Goal: Use online tool/utility: Utilize a website feature to perform a specific function

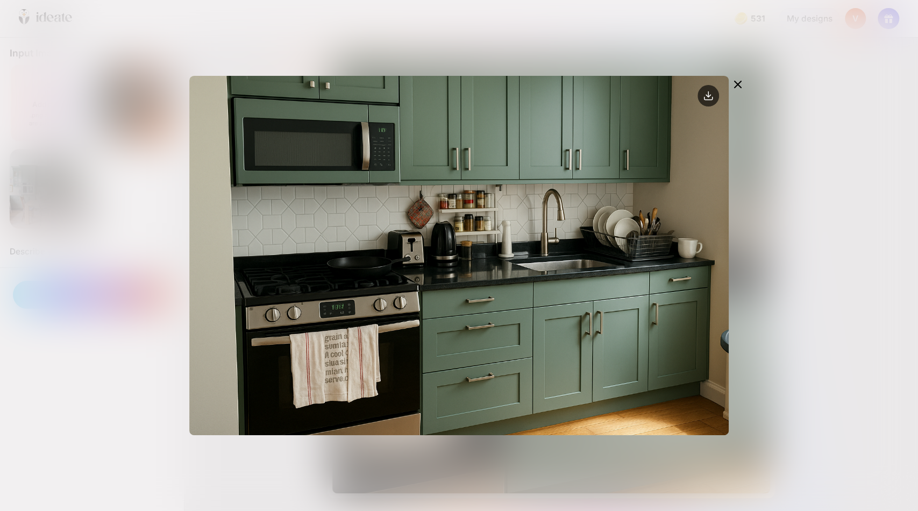
click at [742, 87] on icon at bounding box center [737, 84] width 13 height 13
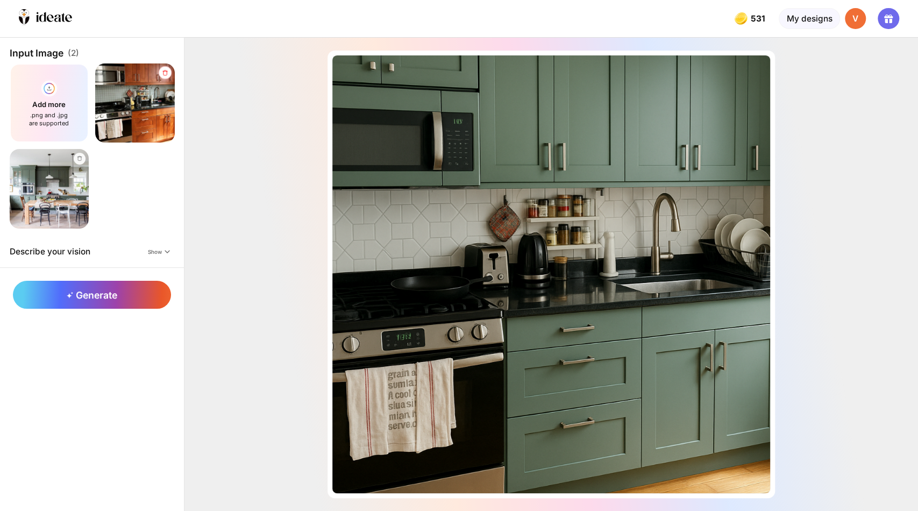
click at [167, 76] on div at bounding box center [165, 72] width 13 height 13
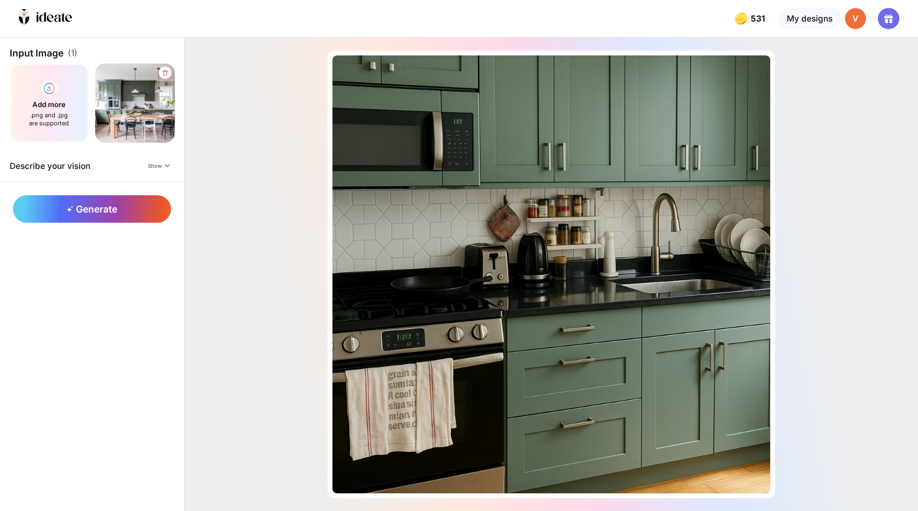
click at [168, 75] on icon at bounding box center [164, 72] width 7 height 6
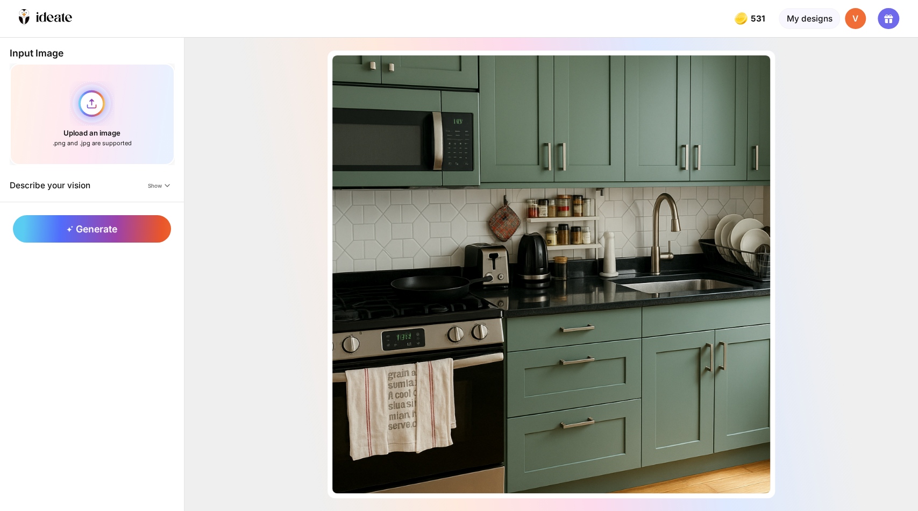
click at [84, 117] on div "Upload an image .png and .jpg are supported" at bounding box center [92, 114] width 165 height 102
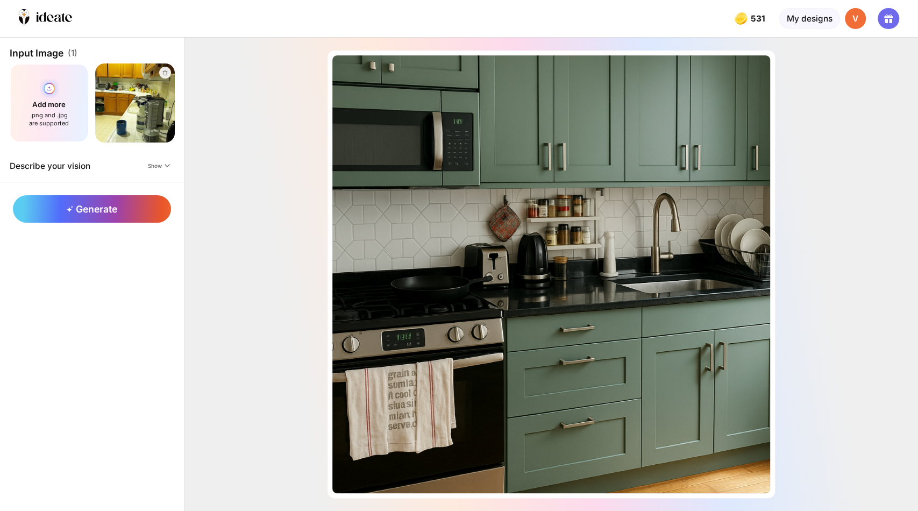
click at [75, 109] on div "Add more .png and .jpg are supported" at bounding box center [50, 103] width 80 height 80
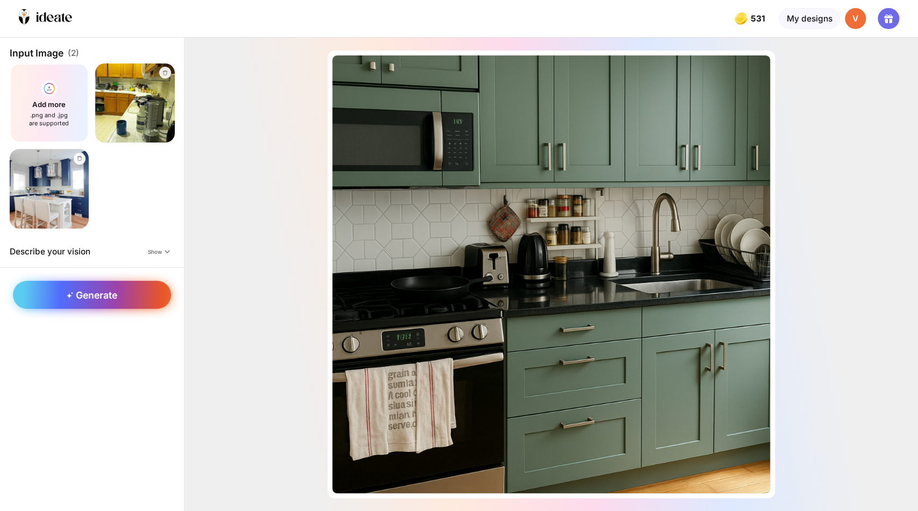
click at [126, 294] on div "Generate" at bounding box center [92, 295] width 158 height 28
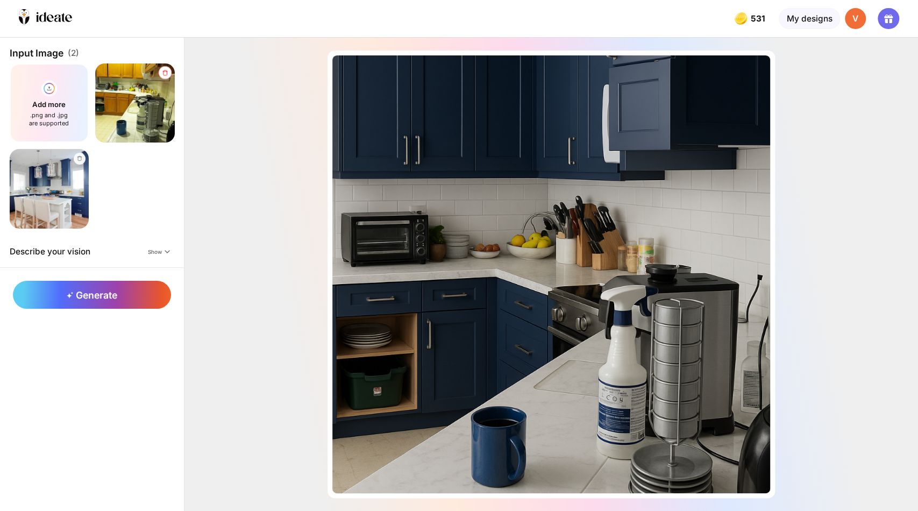
click at [167, 75] on icon at bounding box center [165, 72] width 5 height 5
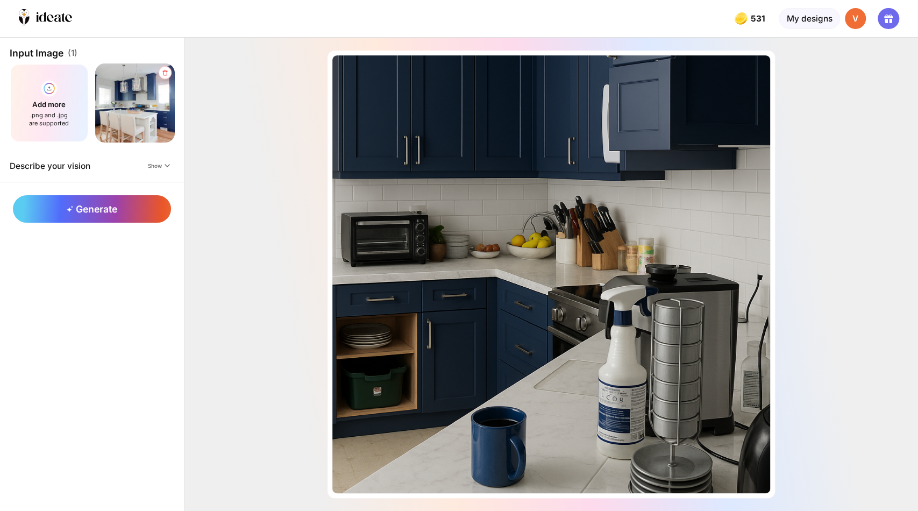
click at [167, 73] on icon at bounding box center [164, 72] width 7 height 6
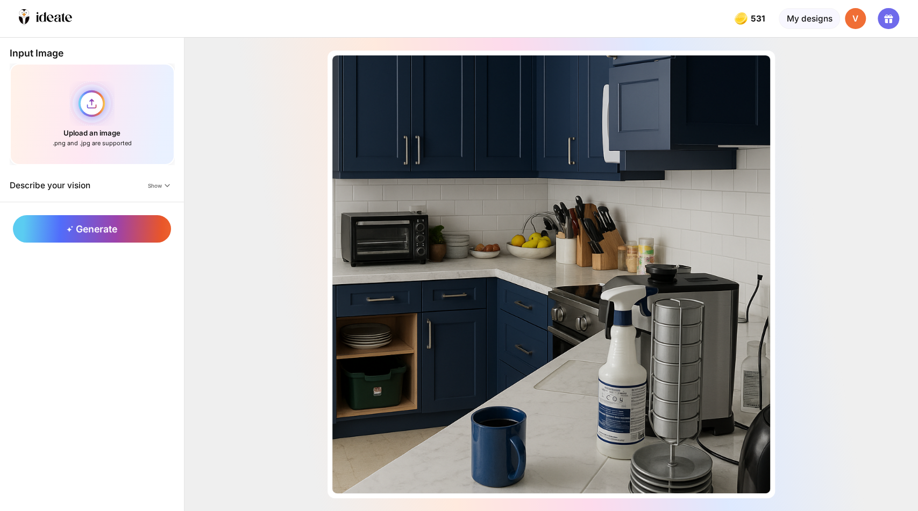
click at [101, 112] on div "Upload an image .png and .jpg are supported" at bounding box center [92, 114] width 165 height 102
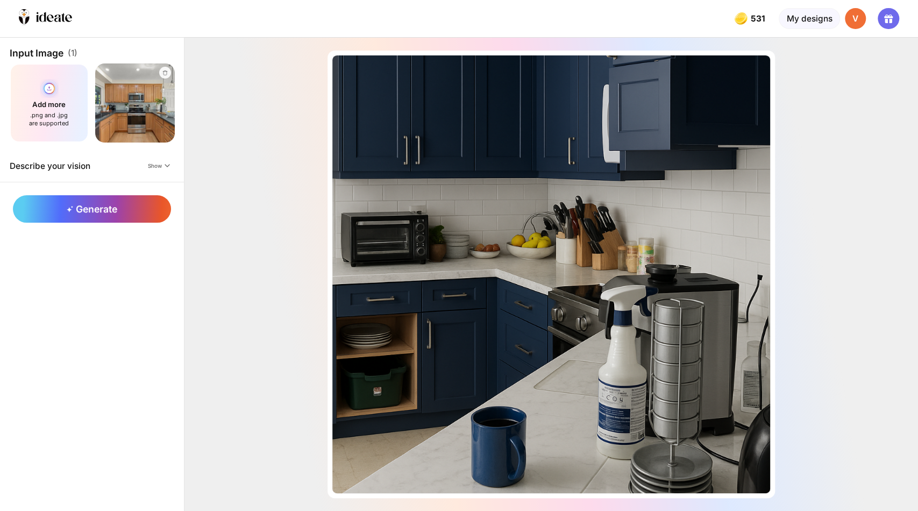
click at [48, 105] on div "Add more .png and .jpg are supported" at bounding box center [50, 103] width 80 height 80
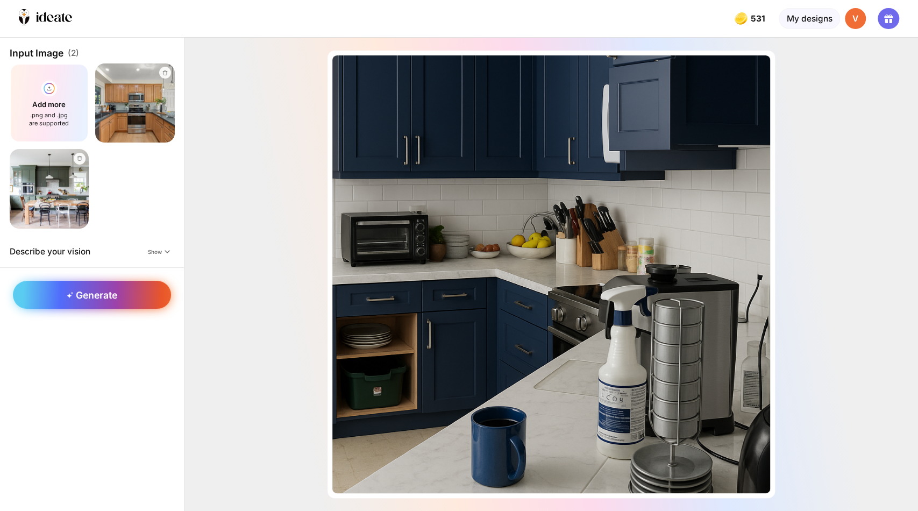
click at [99, 297] on span "Generate" at bounding box center [92, 294] width 50 height 11
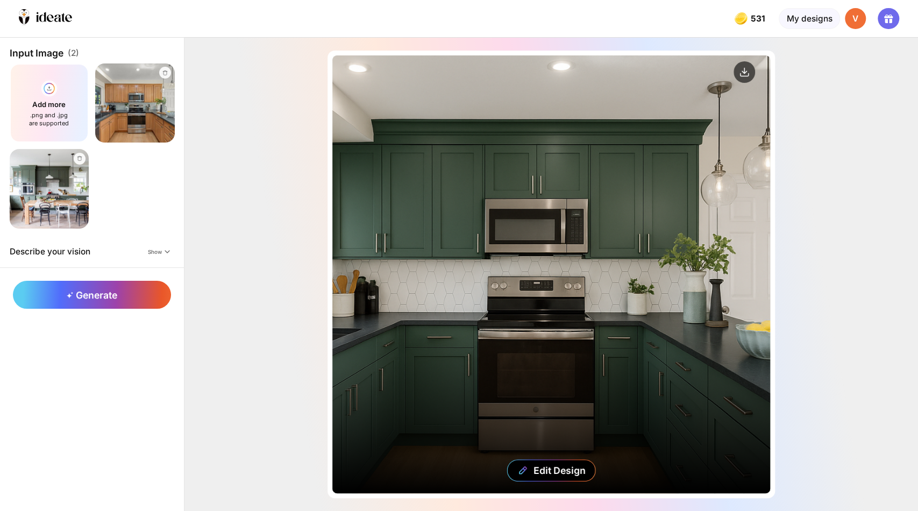
click at [465, 200] on div "Edit Design" at bounding box center [551, 274] width 438 height 438
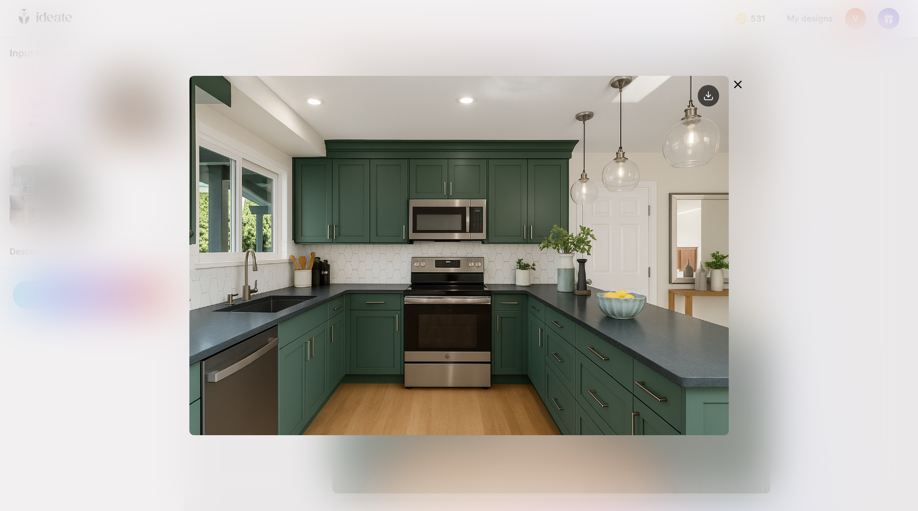
click at [737, 86] on icon at bounding box center [737, 84] width 13 height 13
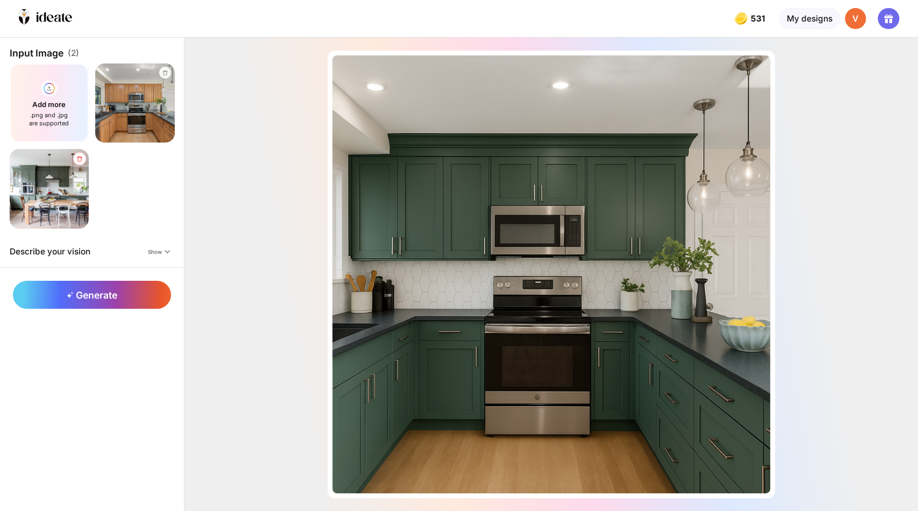
click at [80, 156] on icon at bounding box center [79, 158] width 5 height 5
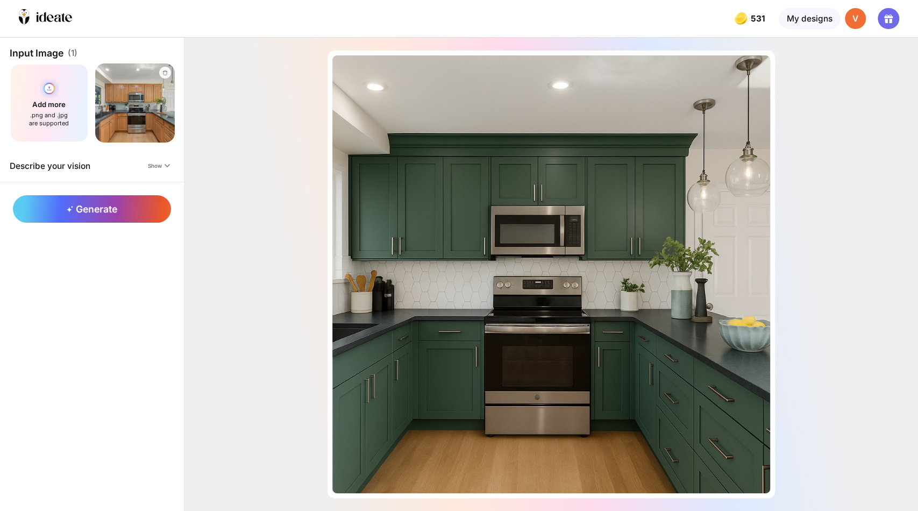
click at [69, 109] on div "Add more .png and .jpg are supported" at bounding box center [50, 103] width 80 height 80
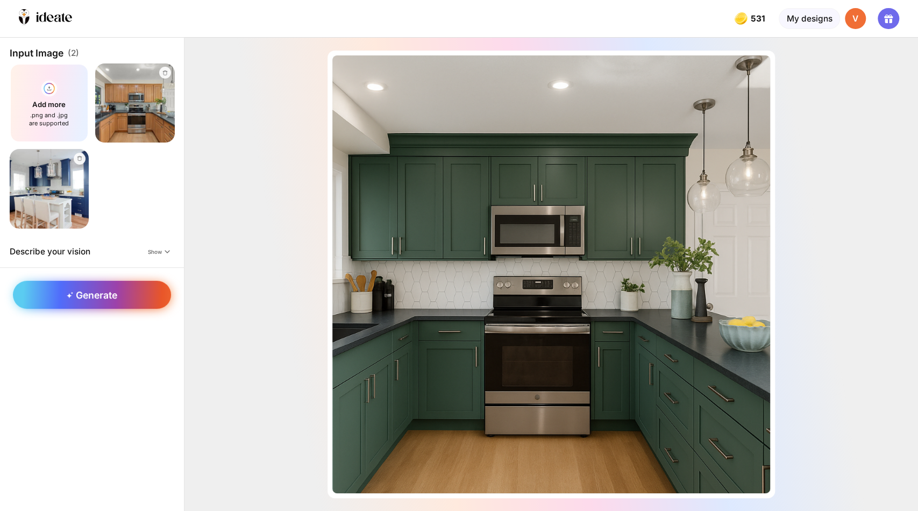
click at [125, 295] on div "Generate" at bounding box center [92, 295] width 158 height 28
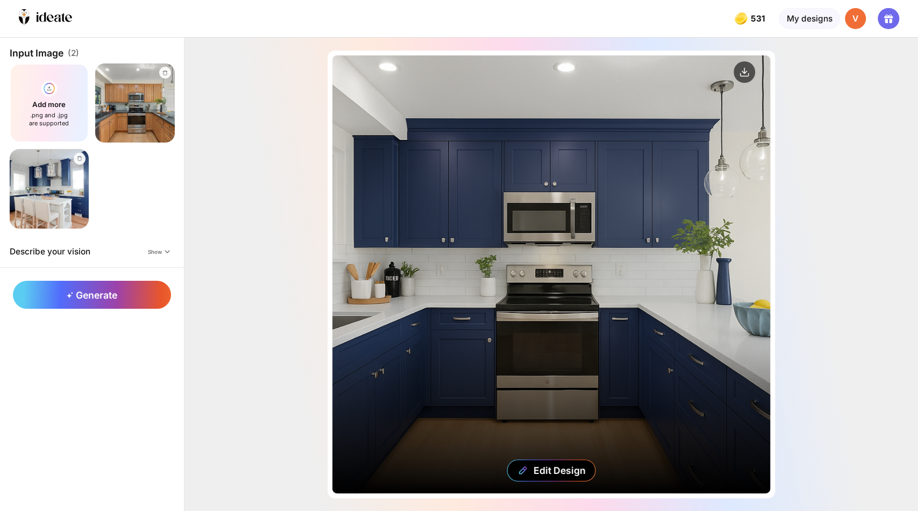
click at [459, 201] on div "Edit Design" at bounding box center [551, 274] width 438 height 438
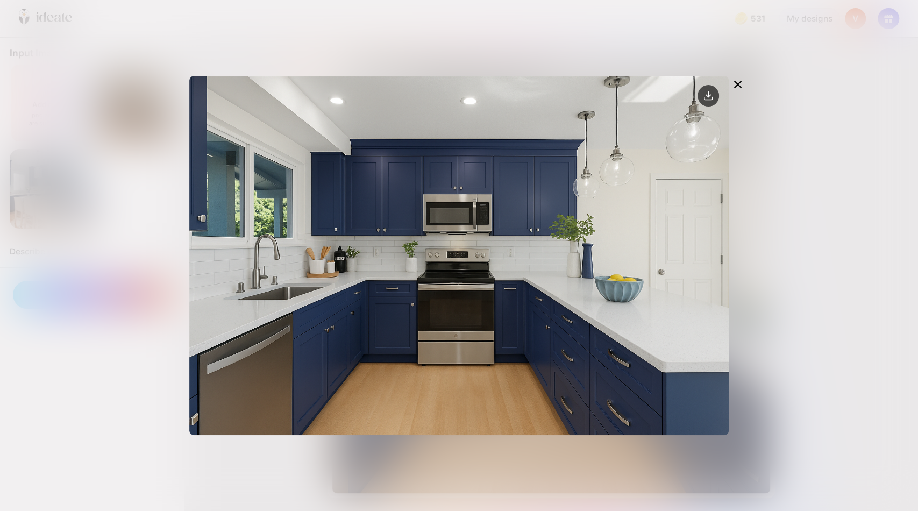
click at [739, 87] on icon at bounding box center [737, 84] width 6 height 6
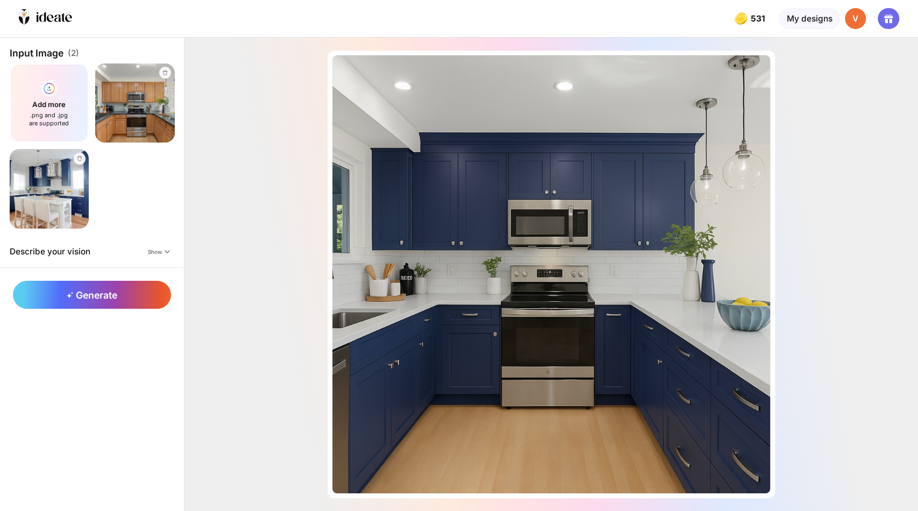
click at [112, 111] on img at bounding box center [134, 102] width 87 height 87
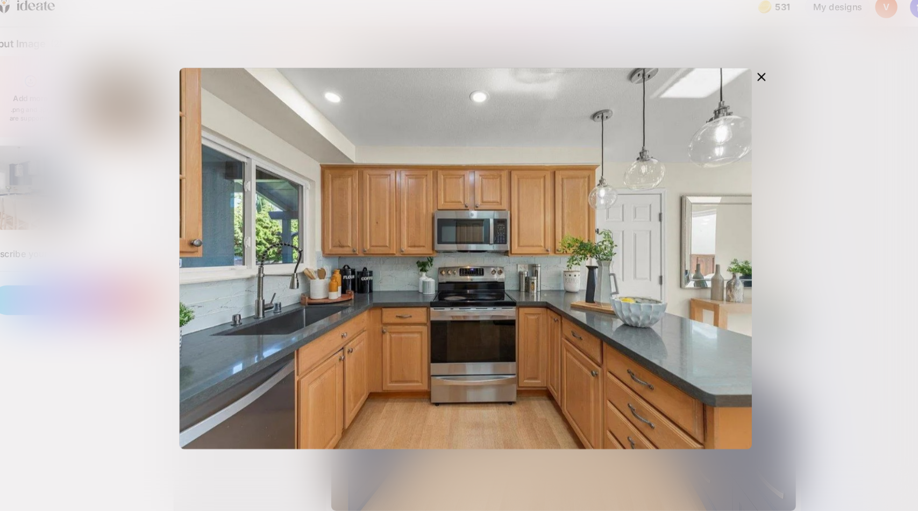
click at [743, 88] on icon at bounding box center [737, 84] width 13 height 13
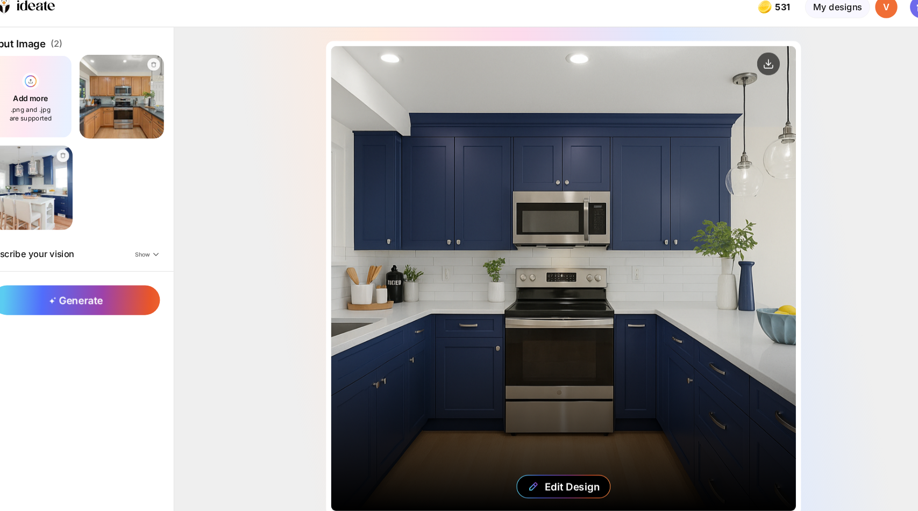
click at [607, 206] on div "Edit Design" at bounding box center [551, 274] width 438 height 438
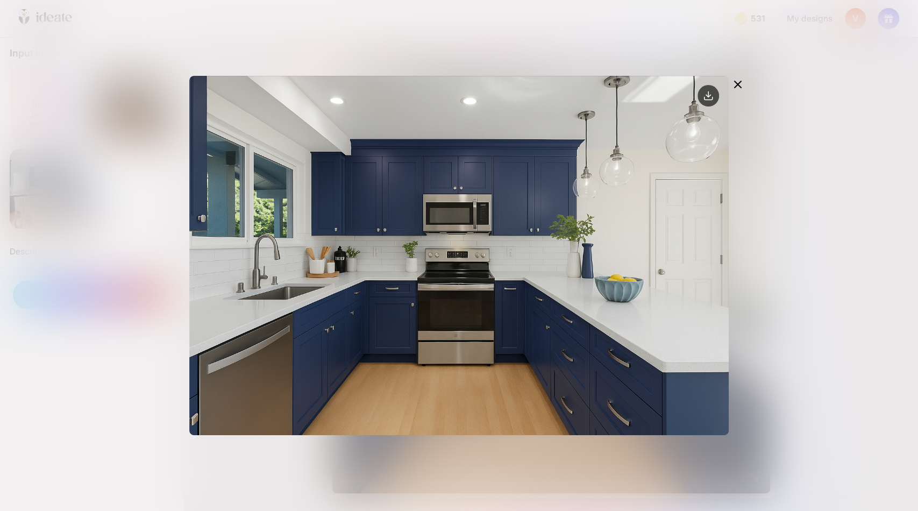
click at [737, 84] on icon at bounding box center [737, 84] width 6 height 6
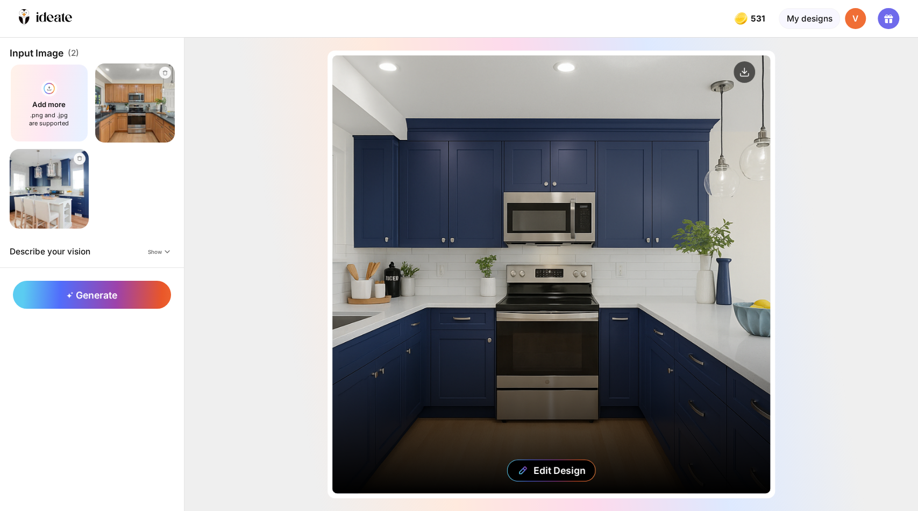
click at [482, 207] on div "Edit Design" at bounding box center [551, 274] width 438 height 438
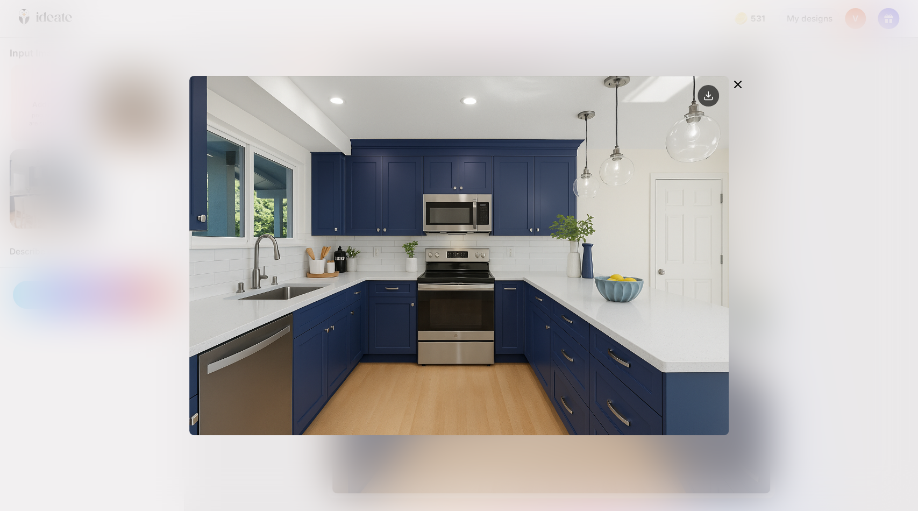
click at [740, 84] on icon at bounding box center [737, 84] width 13 height 13
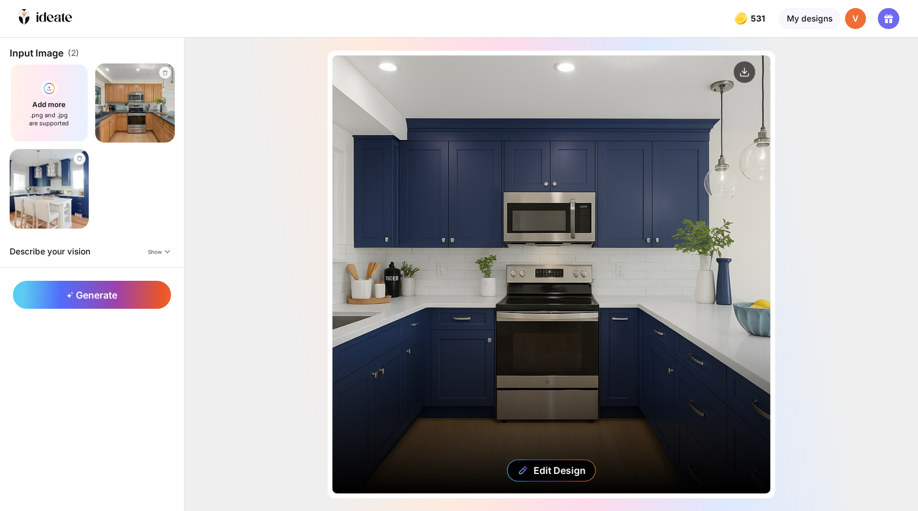
click at [474, 168] on div "Edit Design" at bounding box center [551, 274] width 438 height 438
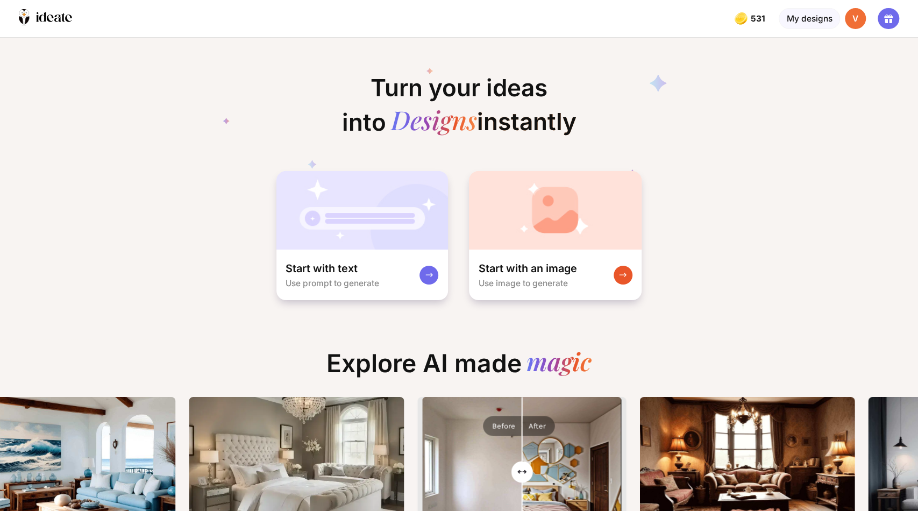
scroll to position [0, 5]
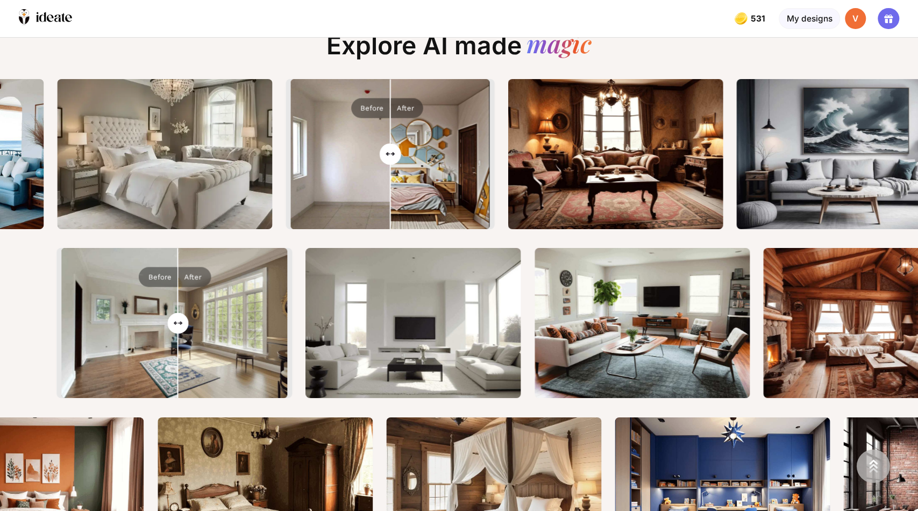
drag, startPoint x: 181, startPoint y: 331, endPoint x: 188, endPoint y: 339, distance: 11.0
type input "**"
click at [188, 339] on input "range" at bounding box center [174, 324] width 224 height 150
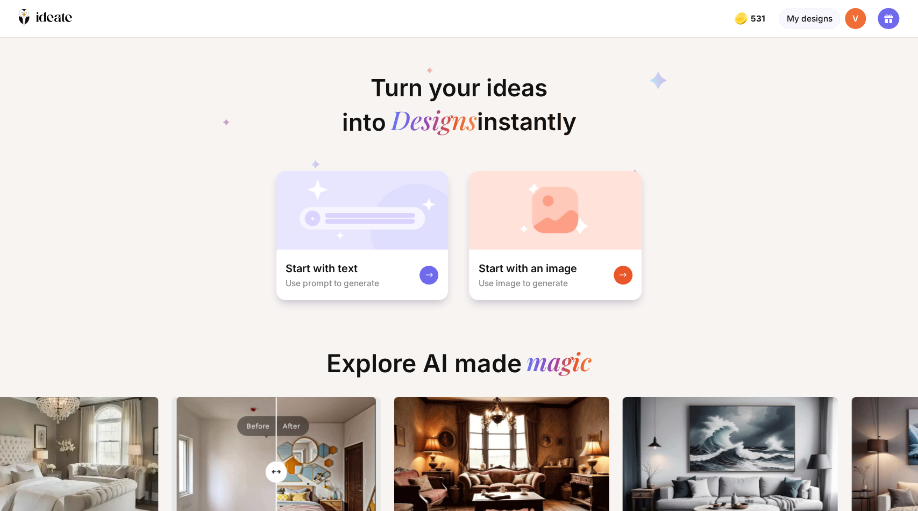
scroll to position [0, 282]
